Goal: Task Accomplishment & Management: Complete application form

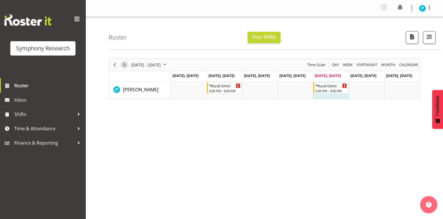
click at [122, 65] on span "Next" at bounding box center [124, 64] width 7 height 7
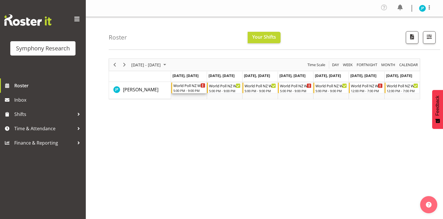
click at [194, 88] on div "World Poll NZ Weekdays" at bounding box center [189, 85] width 32 height 6
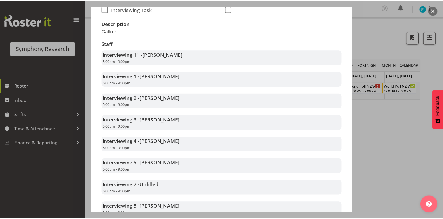
scroll to position [131, 0]
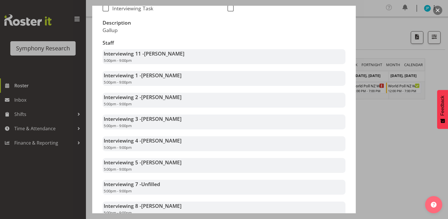
click at [39, 127] on div at bounding box center [224, 109] width 448 height 219
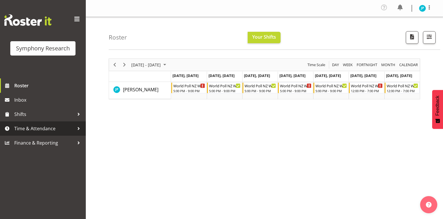
click at [50, 127] on span "Time & Attendance" at bounding box center [44, 128] width 60 height 9
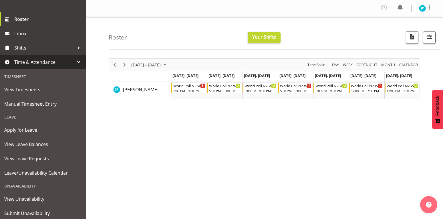
scroll to position [66, 0]
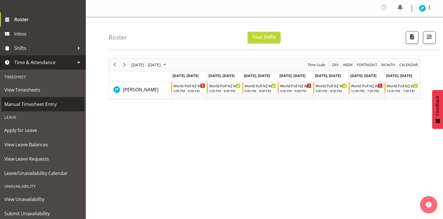
click at [37, 98] on link "Manual Timesheet Entry" at bounding box center [42, 104] width 83 height 14
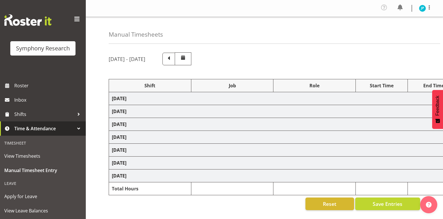
select select "57853"
select select "10536"
select select "47"
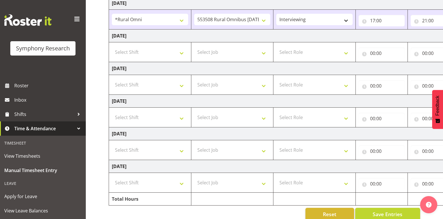
scroll to position [128, 0]
click at [183, 119] on select "Select Shift !!Weekend Residential (Roster IT Shift Label) *Business 9/10am ~ 4…" at bounding box center [150, 116] width 76 height 11
select select "48116"
click at [112, 111] on select "Select Shift !!Weekend Residential (Roster IT Shift Label) *Business 9/10am ~ 4…" at bounding box center [150, 116] width 76 height 11
click at [261, 118] on select "Select Job 550060 IF Admin 553492 World Poll Aus Wave 2 Main 2025 553493 World …" at bounding box center [232, 116] width 76 height 11
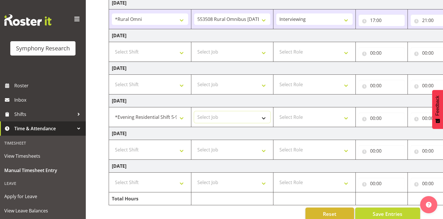
select select "10499"
click at [194, 111] on select "Select Job 550060 IF Admin 553492 World Poll Aus Wave 2 Main 2025 553493 World …" at bounding box center [232, 116] width 76 height 11
click at [329, 116] on select "Select Role Briefing Interviewing" at bounding box center [314, 116] width 76 height 11
select select "297"
click at [276, 111] on select "Select Role Briefing Interviewing" at bounding box center [314, 116] width 76 height 11
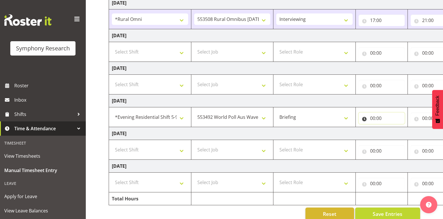
click at [379, 118] on input "00:00" at bounding box center [382, 117] width 46 height 11
click at [375, 119] on input "00:00" at bounding box center [382, 117] width 46 height 11
click at [382, 114] on input "00:00" at bounding box center [382, 117] width 46 height 11
click at [396, 130] on select "00 01 02 03 04 05 06 07 08 09 10 11 12 13 14 15 16 17 18 19 20 21 22 23" at bounding box center [398, 132] width 13 height 11
select select "17"
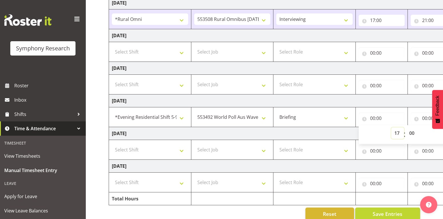
click at [392, 127] on select "00 01 02 03 04 05 06 07 08 09 10 11 12 13 14 15 16 17 18 19 20 21 22 23" at bounding box center [398, 132] width 13 height 11
type input "17:00"
click at [423, 118] on input "00:00" at bounding box center [434, 117] width 46 height 11
click at [426, 117] on input "00:00" at bounding box center [434, 117] width 46 height 11
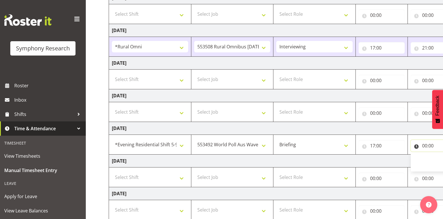
scroll to position [103, 0]
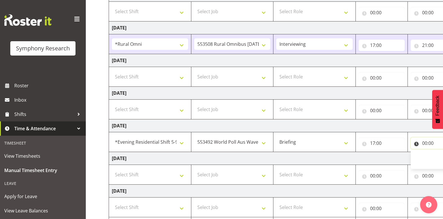
click at [418, 143] on input "00:00" at bounding box center [434, 142] width 46 height 11
click at [424, 145] on input "00:00" at bounding box center [434, 142] width 46 height 11
click at [415, 142] on input "00:00" at bounding box center [434, 142] width 46 height 11
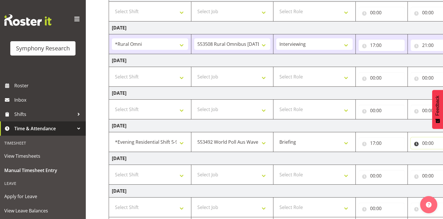
click at [430, 143] on input "00:00" at bounding box center [434, 142] width 46 height 11
click at [419, 143] on input "00:00" at bounding box center [434, 142] width 46 height 11
click at [416, 145] on input "00:00" at bounding box center [434, 142] width 46 height 11
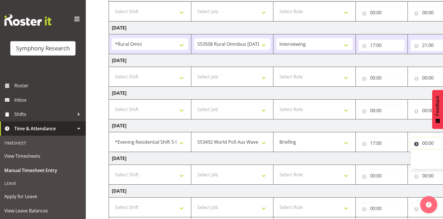
click at [416, 145] on input "00:00" at bounding box center [434, 142] width 46 height 11
click at [416, 142] on input "00:00" at bounding box center [434, 142] width 46 height 11
click at [425, 142] on input "00:00" at bounding box center [434, 142] width 46 height 11
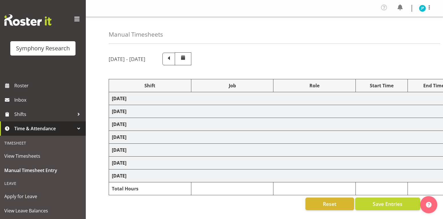
select select "57853"
select select "10536"
select select "47"
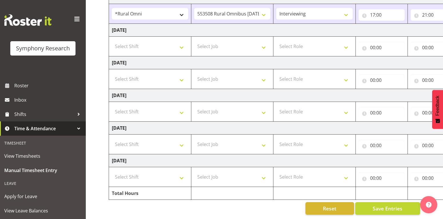
scroll to position [138, 0]
click at [184, 109] on select "Select Shift !!Weekend Residential (Roster IT Shift Label) *Business 9/10am ~ 4…" at bounding box center [150, 111] width 76 height 11
select select "41604"
click at [112, 106] on select "Select Shift !!Weekend Residential (Roster IT Shift Label) *Business 9/10am ~ 4…" at bounding box center [150, 111] width 76 height 11
click at [237, 110] on select "Select Job 550060 IF Admin 553492 World Poll Aus Wave 2 Main 2025 553493 World …" at bounding box center [232, 111] width 76 height 11
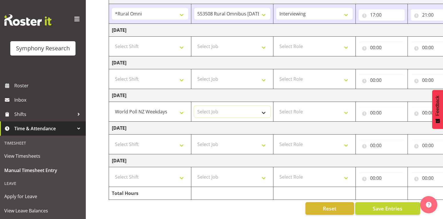
select select "10527"
click at [194, 106] on select "Select Job 550060 IF Admin 553492 World Poll Aus Wave 2 Main 2025 553493 World …" at bounding box center [232, 111] width 76 height 11
click at [328, 106] on select "Select Role Briefing Interviewing" at bounding box center [314, 111] width 76 height 11
select select "297"
click at [276, 106] on select "Select Role Briefing Interviewing" at bounding box center [314, 111] width 76 height 11
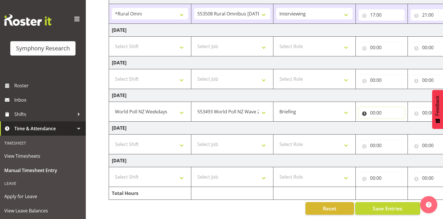
click at [376, 107] on input "00:00" at bounding box center [382, 112] width 46 height 11
click at [393, 124] on select "00 01 02 03 04 05 06 07 08 09 10 11 12 13 14 15 16 17 18 19 20 21 22 23" at bounding box center [398, 127] width 13 height 11
select select "17"
click at [392, 122] on select "00 01 02 03 04 05 06 07 08 09 10 11 12 13 14 15 16 17 18 19 20 21 22 23" at bounding box center [398, 127] width 13 height 11
type input "17:00"
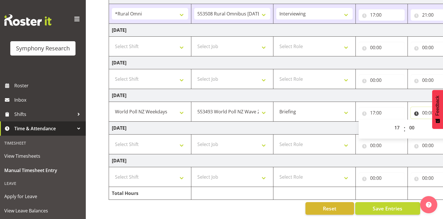
click at [426, 107] on input "00:00" at bounding box center [434, 112] width 46 height 11
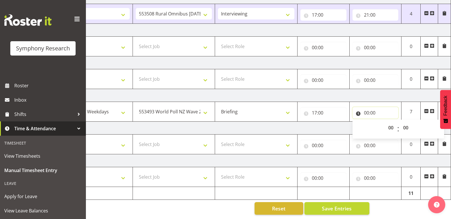
scroll to position [0, 59]
click at [406, 122] on select "00 01 02 03 04 05 06 07 08 09 10 11 12 13 14 15 16 17 18 19 20 21 22 23 24 25 2…" at bounding box center [406, 127] width 13 height 11
select select "21"
click at [400, 122] on select "00 01 02 03 04 05 06 07 08 09 10 11 12 13 14 15 16 17 18 19 20 21 22 23 24 25 2…" at bounding box center [406, 127] width 13 height 11
type input "00:21"
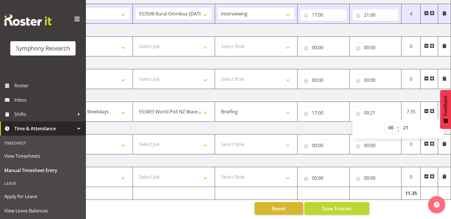
click at [389, 123] on select "00 01 02 03 04 05 06 07 08 09 10 11 12 13 14 15 16 17 18 19 20 21 22 23" at bounding box center [391, 127] width 13 height 11
select select "21"
click at [385, 122] on select "00 01 02 03 04 05 06 07 08 09 10 11 12 13 14 15 16 17 18 19 20 21 22 23" at bounding box center [391, 127] width 13 height 11
type input "21:21"
click at [409, 124] on select "00 01 02 03 04 05 06 07 08 09 10 11 12 13 14 15 16 17 18 19 20 21 22 23 24 25 2…" at bounding box center [406, 127] width 13 height 11
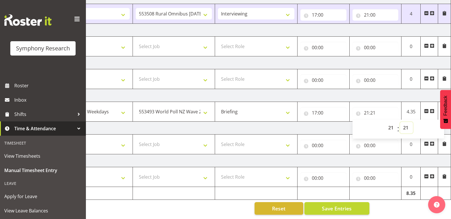
select select "0"
click at [400, 122] on select "00 01 02 03 04 05 06 07 08 09 10 11 12 13 14 15 16 17 18 19 20 21 22 23 24 25 2…" at bounding box center [406, 127] width 13 height 11
type input "21:00"
click at [283, 125] on td "Saturday 30th August 2025" at bounding box center [250, 128] width 400 height 13
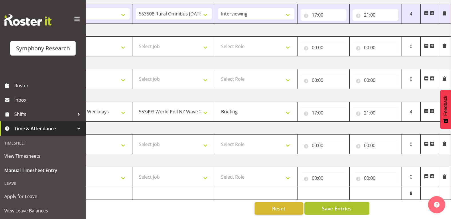
click at [331, 208] on span "Save Entries" at bounding box center [337, 208] width 30 height 7
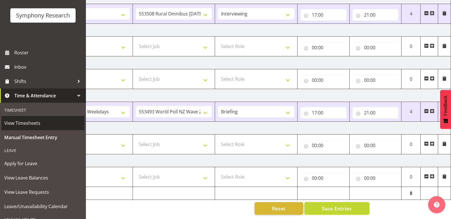
scroll to position [33, 0]
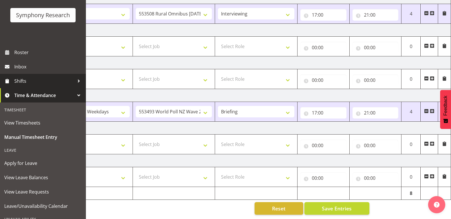
click at [47, 81] on span "Shifts" at bounding box center [44, 81] width 60 height 9
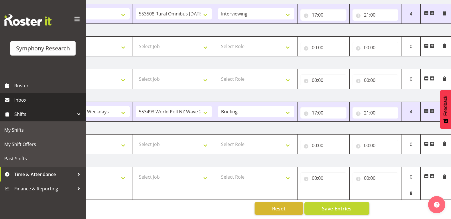
scroll to position [0, 0]
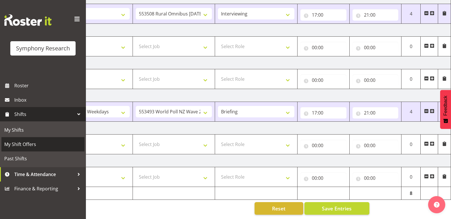
click at [46, 141] on span "My Shift Offers" at bounding box center [42, 144] width 77 height 9
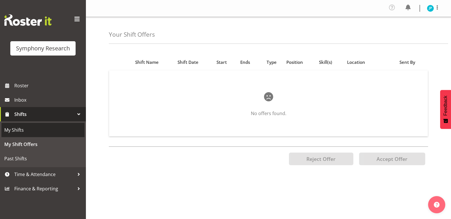
click at [28, 129] on span "My Shifts" at bounding box center [42, 130] width 77 height 9
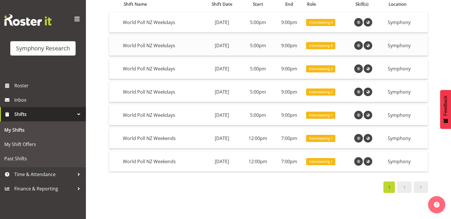
scroll to position [65, 0]
